Goal: Check status: Check status

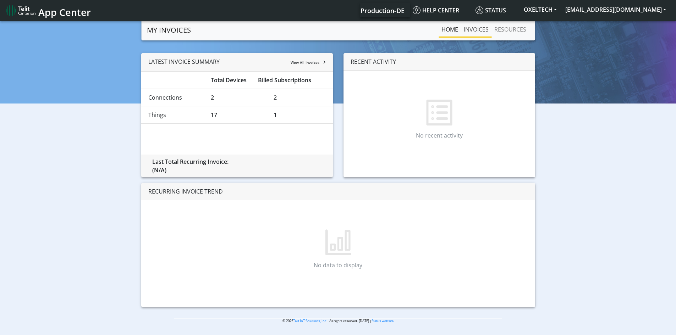
click at [469, 31] on link "INVOICES" at bounding box center [476, 29] width 31 height 14
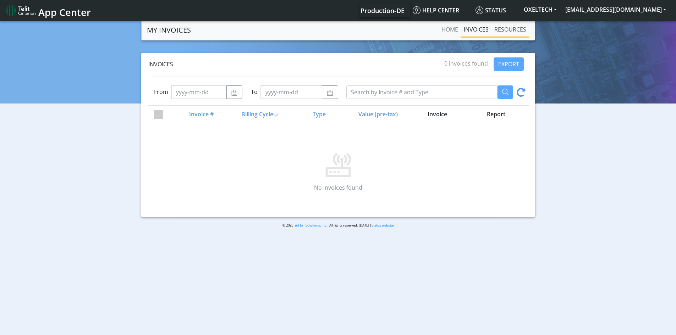
click at [509, 32] on link "RESOURCES" at bounding box center [510, 29] width 38 height 14
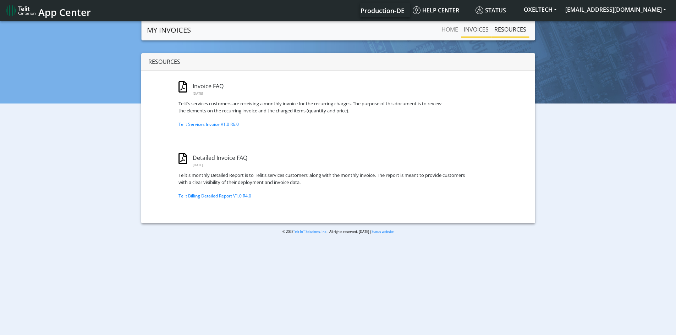
click at [474, 30] on link "INVOICES" at bounding box center [476, 29] width 31 height 14
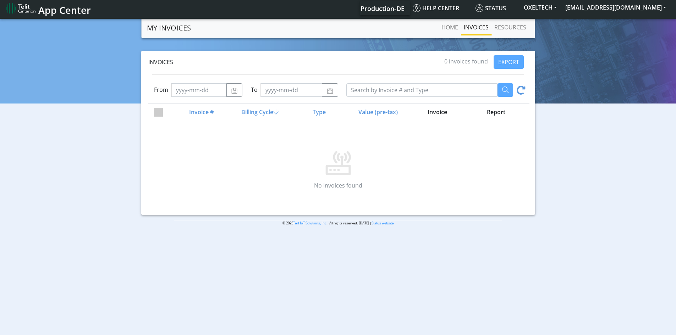
scroll to position [2, 0]
click at [239, 92] on button "button" at bounding box center [234, 89] width 16 height 13
select select "8"
select select "2025"
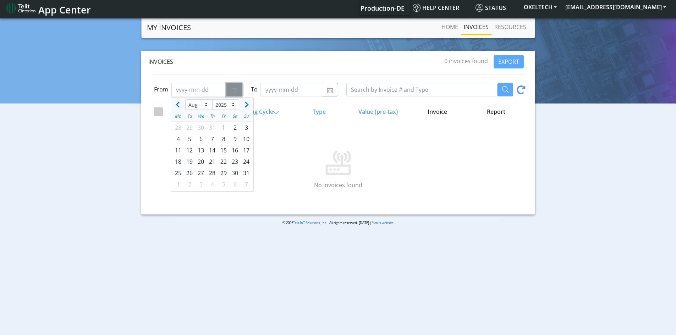
click at [239, 92] on button "button" at bounding box center [234, 89] width 16 height 13
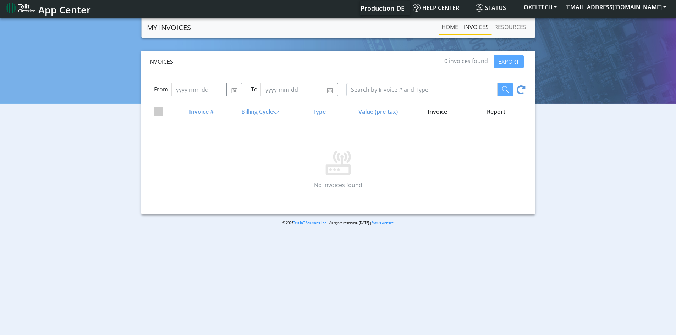
click at [443, 29] on link "Home" at bounding box center [449, 27] width 22 height 14
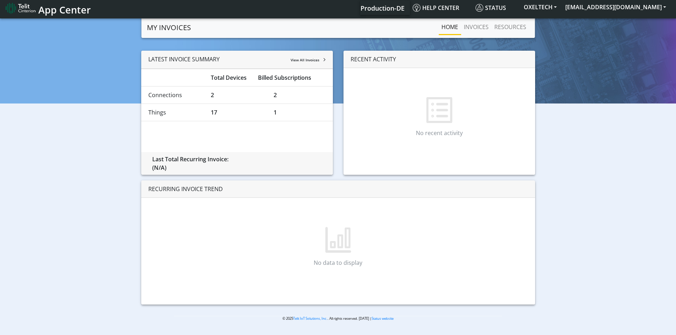
click at [155, 27] on link "MY INVOICES" at bounding box center [169, 28] width 44 height 14
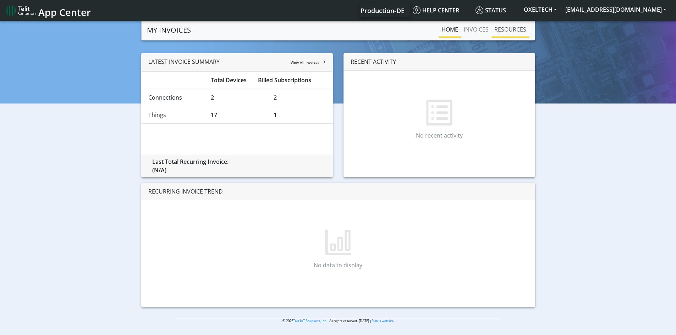
click at [507, 31] on link "RESOURCES" at bounding box center [510, 29] width 38 height 14
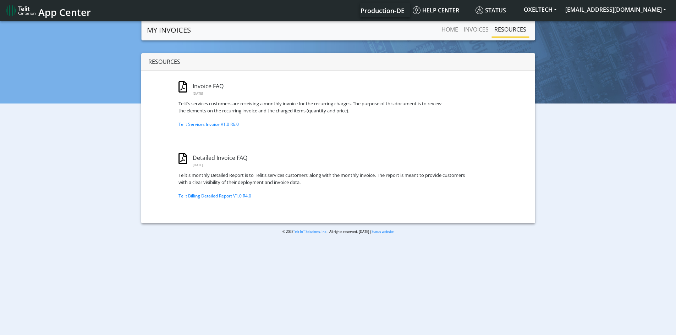
click at [399, 2] on nav "App Center Production-DE Help center Status OXELTECH info@asana-cat.com" at bounding box center [338, 10] width 676 height 21
click at [400, 9] on span "Production-DE" at bounding box center [382, 10] width 44 height 9
click at [403, 14] on span "Production-DE" at bounding box center [382, 10] width 44 height 9
click at [459, 9] on span "Help center" at bounding box center [436, 10] width 46 height 8
click at [473, 33] on link "INVOICES" at bounding box center [476, 29] width 31 height 14
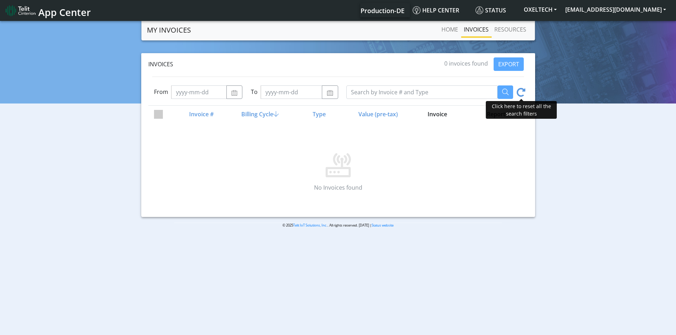
click at [523, 93] on icon at bounding box center [520, 93] width 9 height 11
click at [231, 93] on img "button" at bounding box center [234, 93] width 7 height 6
select select "8"
select select "2025"
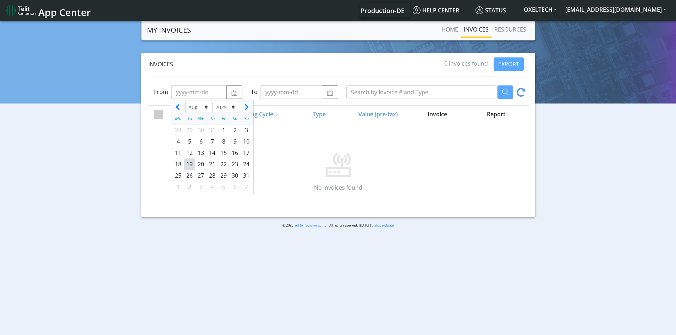
click at [189, 162] on div "19" at bounding box center [189, 164] width 11 height 11
type input "2025-08-19"
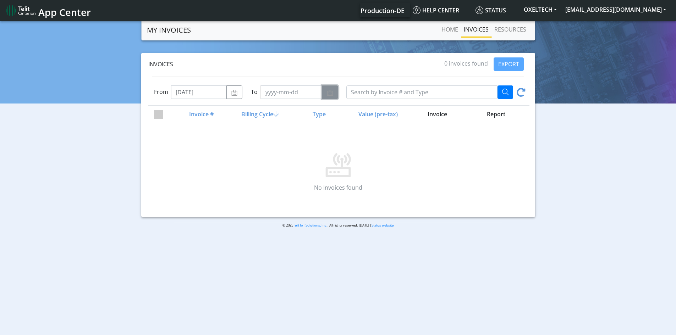
click at [333, 88] on button "button" at bounding box center [330, 91] width 16 height 13
select select "8"
select select "2025"
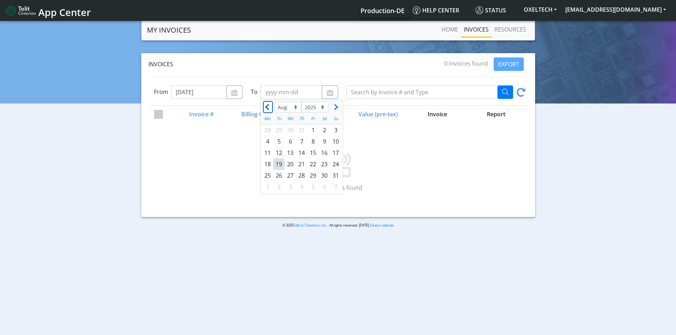
click at [265, 109] on button "Previous month" at bounding box center [267, 106] width 9 height 11
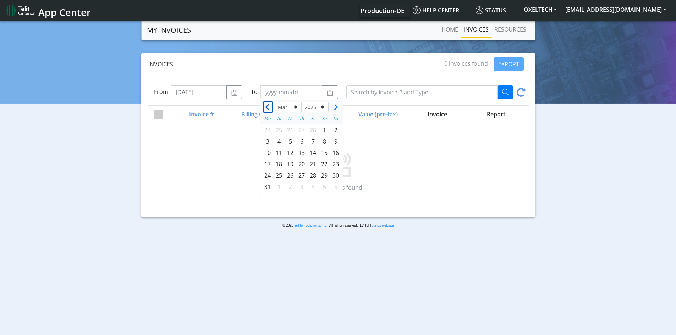
click at [265, 109] on button "Previous month" at bounding box center [267, 106] width 9 height 11
select select "12"
select select "2024"
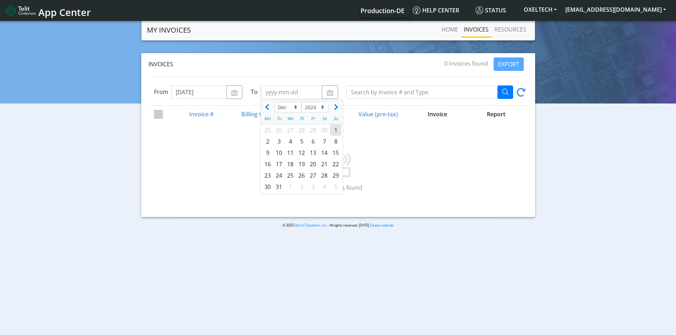
click at [339, 128] on div "1" at bounding box center [335, 130] width 11 height 11
type input "2024-12-01"
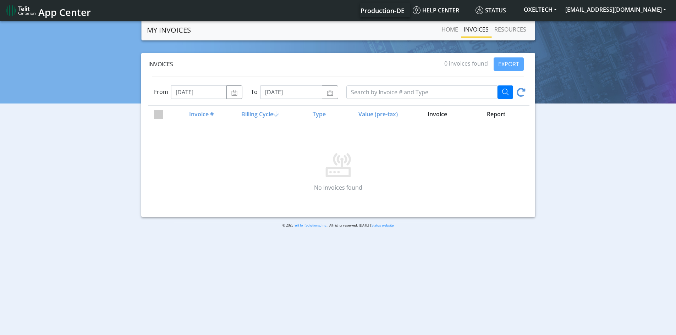
drag, startPoint x: 184, startPoint y: 146, endPoint x: 181, endPoint y: 122, distance: 23.5
click at [190, 149] on p at bounding box center [338, 154] width 371 height 45
click at [170, 114] on input "checkbox" at bounding box center [170, 112] width 5 height 5
click at [162, 112] on span at bounding box center [158, 114] width 9 height 9
click at [168, 112] on input "checkbox" at bounding box center [170, 112] width 5 height 5
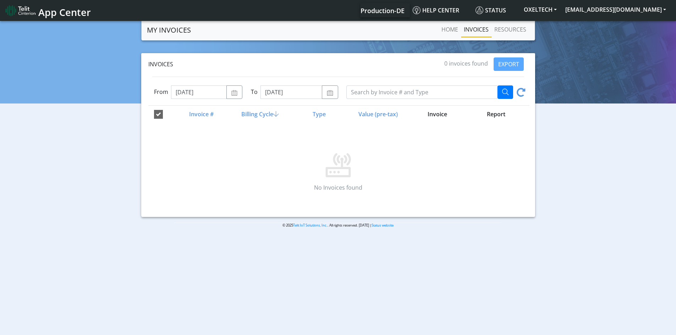
checkbox input "false"
click at [200, 111] on div "Invoice #" at bounding box center [200, 114] width 59 height 9
click at [404, 12] on span "Production-DE" at bounding box center [382, 10] width 44 height 9
click at [561, 11] on button "OXELTECH" at bounding box center [540, 9] width 42 height 13
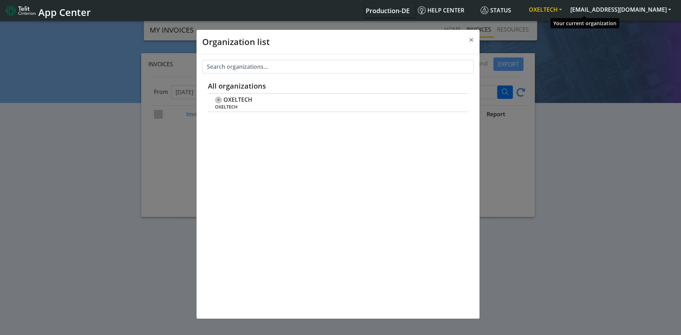
scroll to position [2, 0]
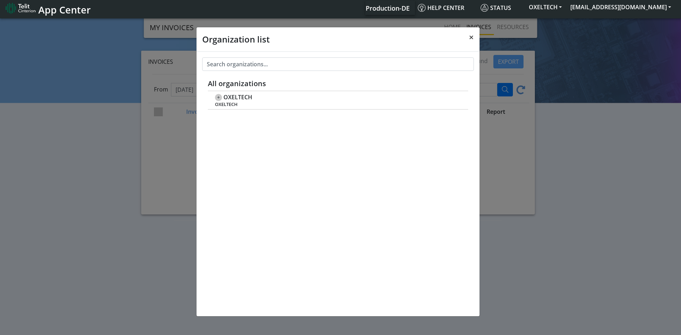
click at [470, 39] on span "×" at bounding box center [471, 37] width 5 height 12
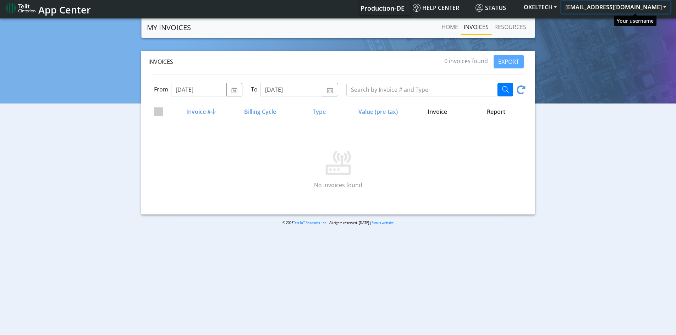
click at [618, 8] on button "[EMAIL_ADDRESS][DOMAIN_NAME]" at bounding box center [615, 7] width 109 height 13
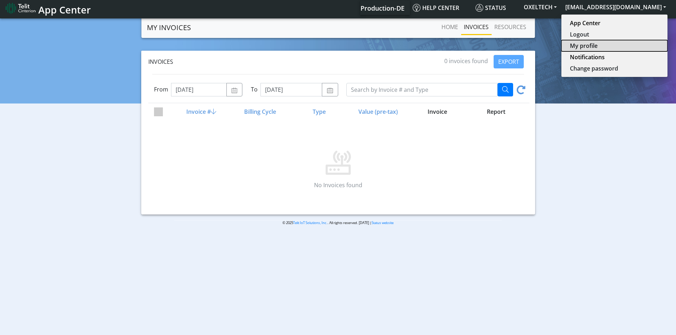
click at [617, 45] on button "My profile" at bounding box center [614, 45] width 106 height 11
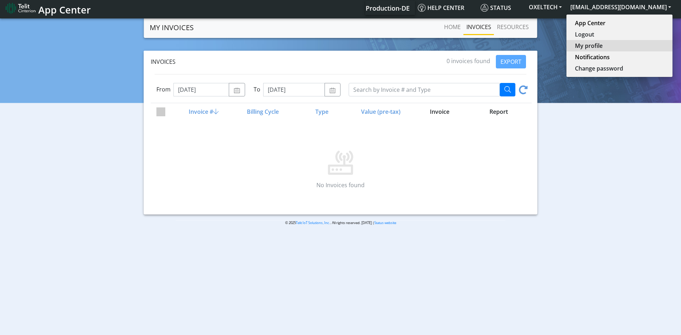
select select
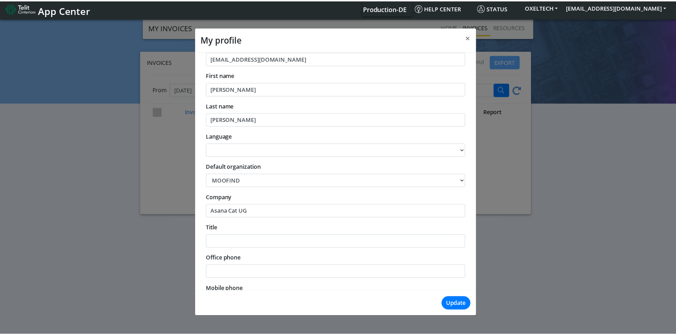
scroll to position [52, 0]
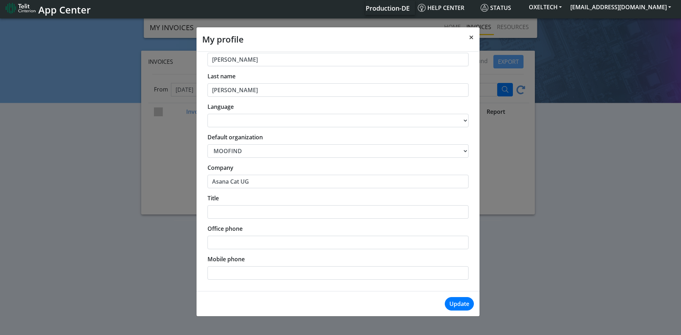
click at [474, 39] on span "×" at bounding box center [471, 37] width 5 height 12
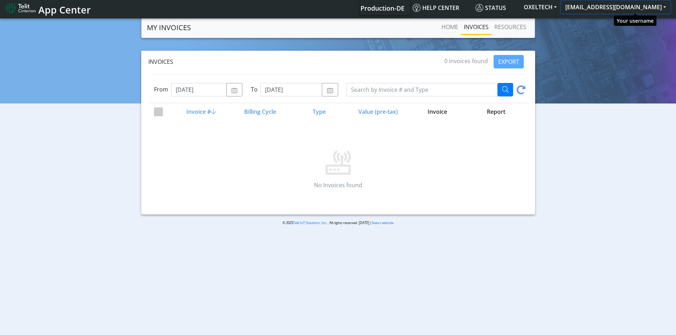
click at [652, 2] on button "[EMAIL_ADDRESS][DOMAIN_NAME]" at bounding box center [615, 7] width 109 height 13
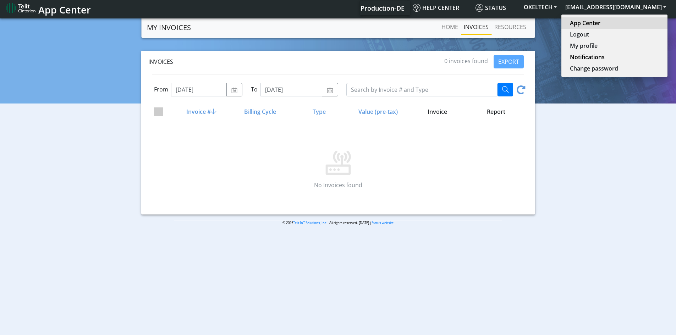
click at [634, 22] on link "App Center" at bounding box center [614, 23] width 89 height 9
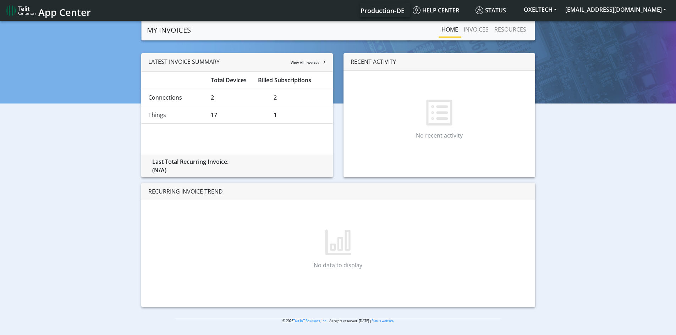
click at [301, 63] on span "View All Invoices" at bounding box center [305, 62] width 29 height 5
